Goal: Task Accomplishment & Management: Manage account settings

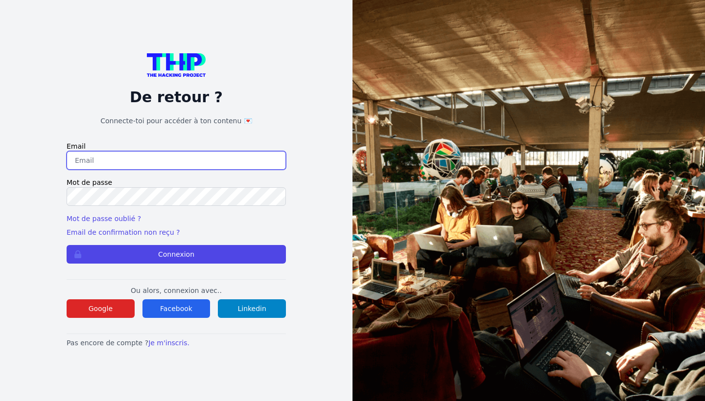
type input "admi.zbe@gmail.com"
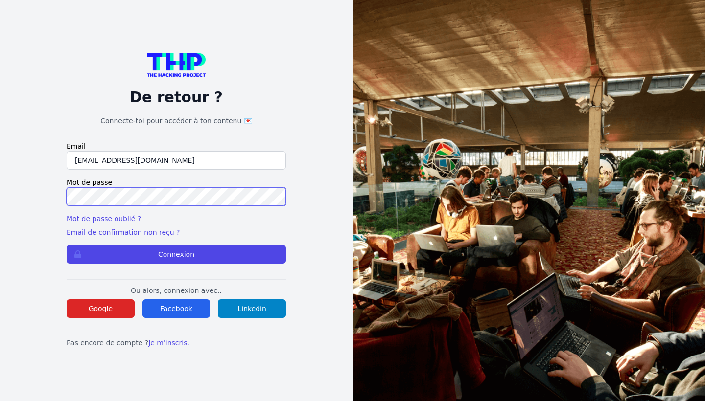
click at [176, 254] on button "Connexion" at bounding box center [176, 254] width 219 height 19
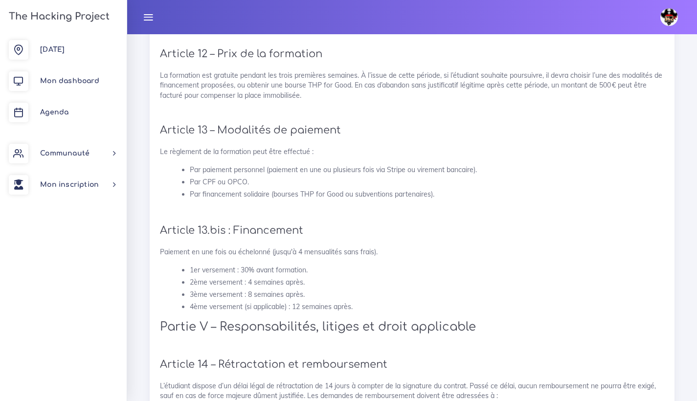
scroll to position [2034, 0]
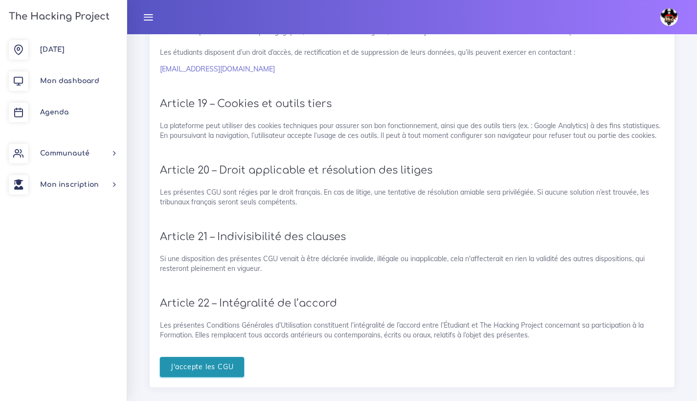
click at [198, 357] on input "J'accepte les CGU" at bounding box center [202, 367] width 85 height 20
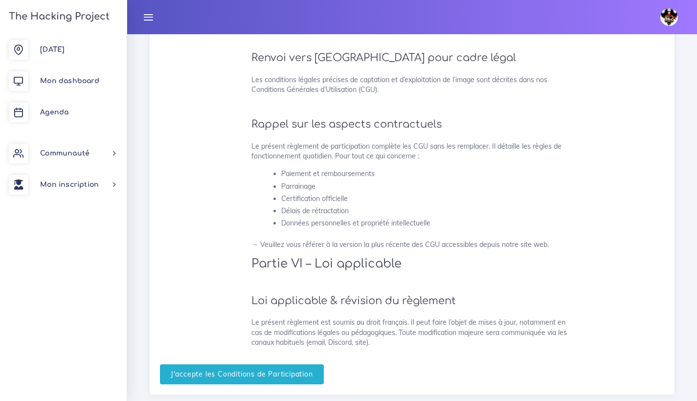
scroll to position [2430, 0]
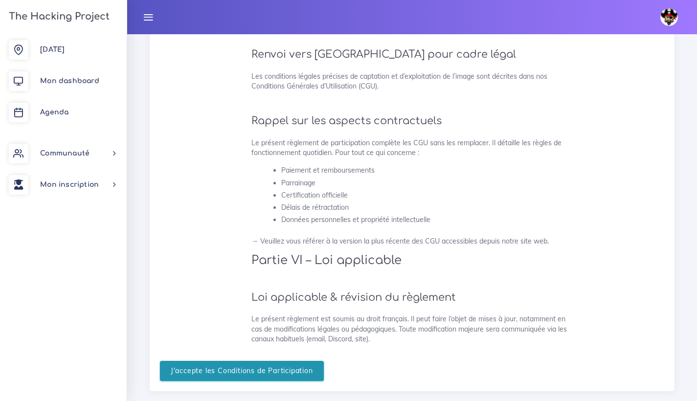
click at [215, 361] on input "J'accepte les Conditions de Participation" at bounding box center [242, 371] width 164 height 20
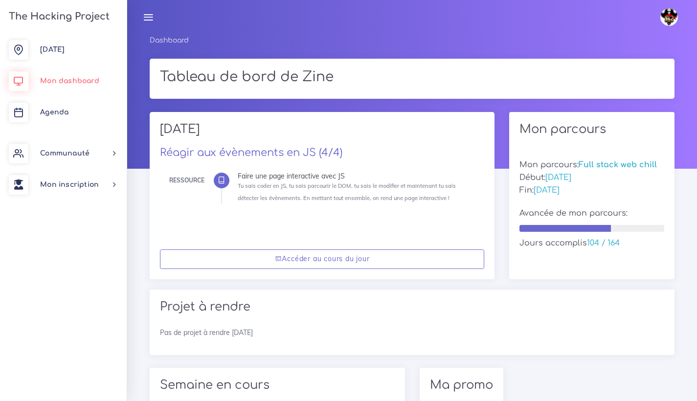
click at [56, 81] on span "Mon dashboard" at bounding box center [69, 80] width 59 height 7
click at [57, 110] on span "Agenda" at bounding box center [54, 112] width 28 height 7
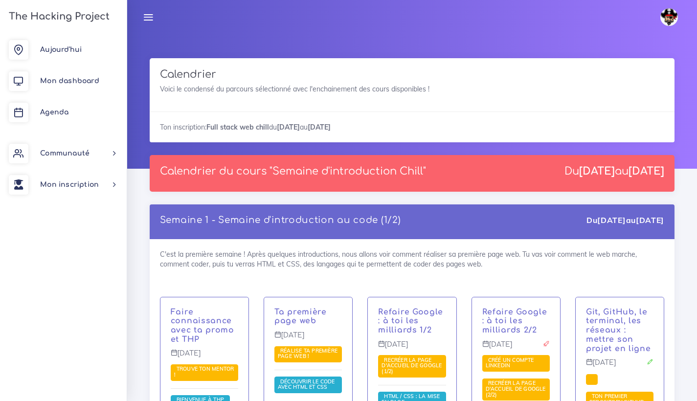
click at [667, 14] on img at bounding box center [670, 17] width 18 height 18
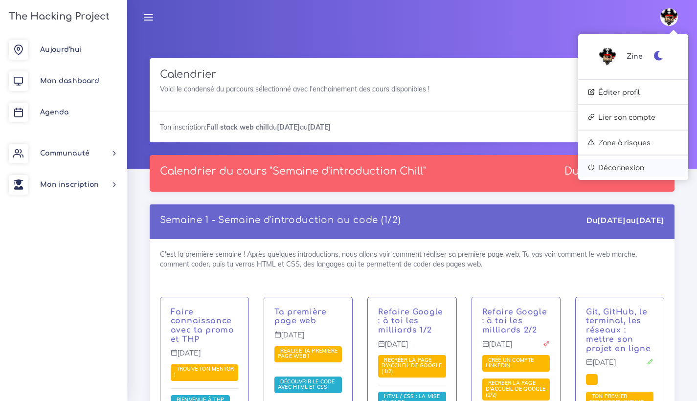
click at [626, 172] on link "Déconnexion" at bounding box center [633, 168] width 110 height 18
